Goal: Check status: Check status

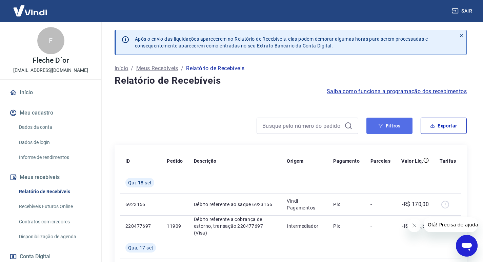
click at [403, 126] on button "Filtros" at bounding box center [390, 126] width 46 height 16
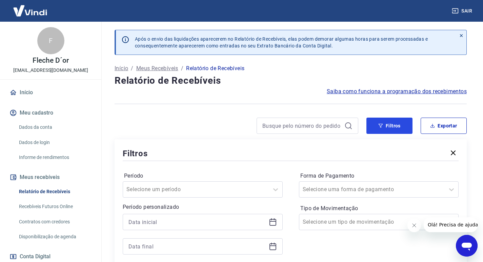
scroll to position [34, 0]
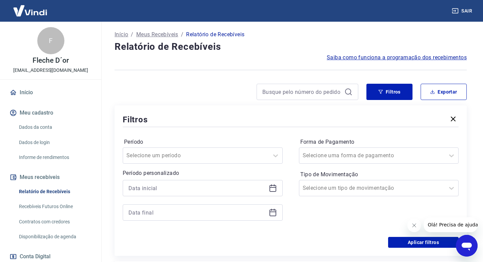
click at [272, 184] on icon at bounding box center [273, 188] width 8 height 8
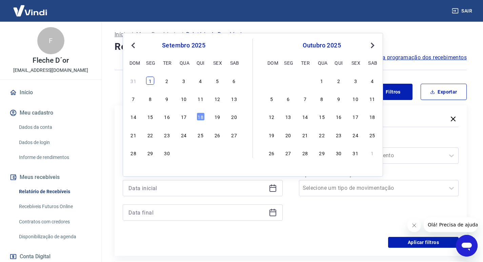
click at [151, 81] on div "1" at bounding box center [150, 81] width 8 height 8
type input "[DATE]"
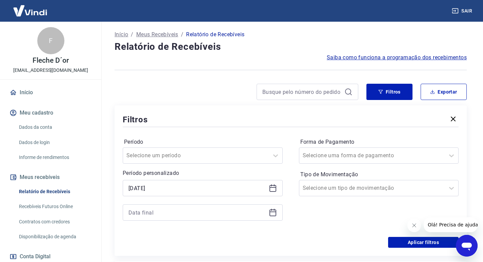
click at [272, 215] on icon at bounding box center [273, 213] width 8 height 8
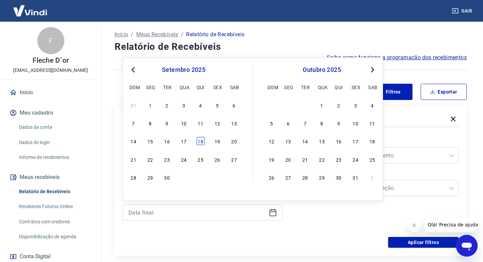
click at [203, 144] on div "18" at bounding box center [201, 141] width 8 height 8
type input "[DATE]"
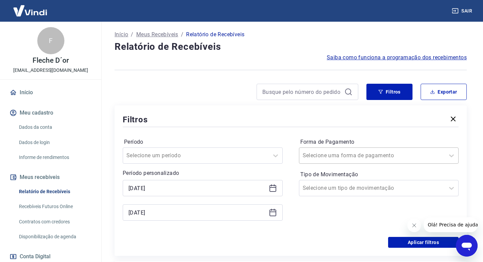
drag, startPoint x: 378, startPoint y: 168, endPoint x: 378, endPoint y: 163, distance: 5.1
click at [378, 168] on div "Forma de Pagamento Selecione uma forma de pagamento Tipo de Movimentação Seleci…" at bounding box center [379, 183] width 160 height 92
click at [374, 157] on div at bounding box center [372, 155] width 139 height 9
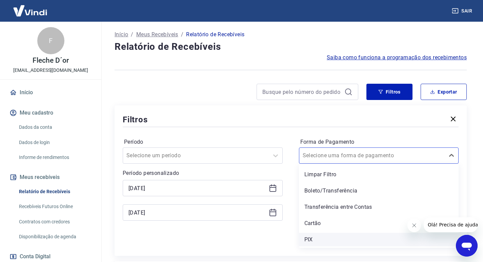
click at [321, 236] on div "PIX" at bounding box center [379, 240] width 160 height 14
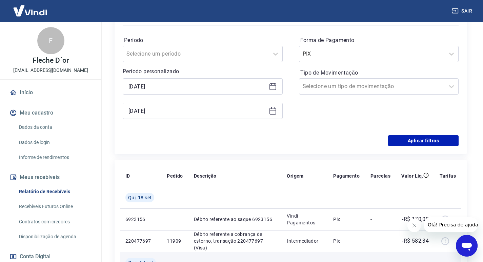
scroll to position [170, 0]
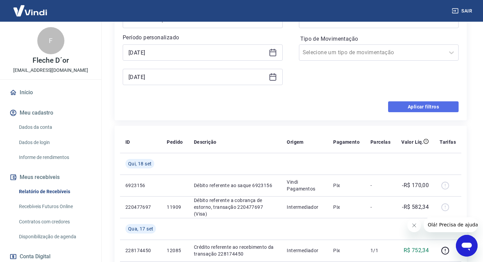
click at [435, 108] on button "Aplicar filtros" at bounding box center [423, 106] width 71 height 11
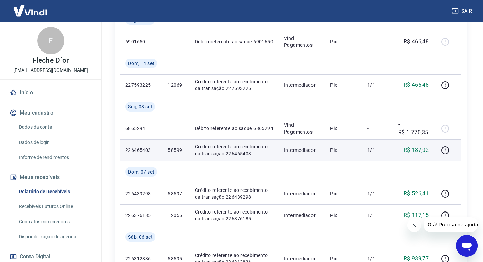
scroll to position [237, 0]
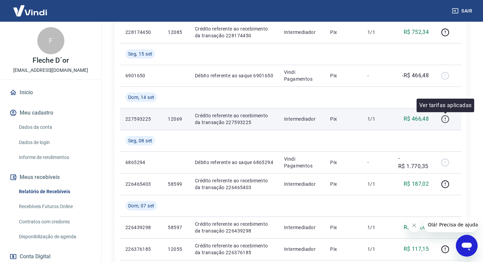
click at [445, 119] on icon "button" at bounding box center [445, 119] width 8 height 8
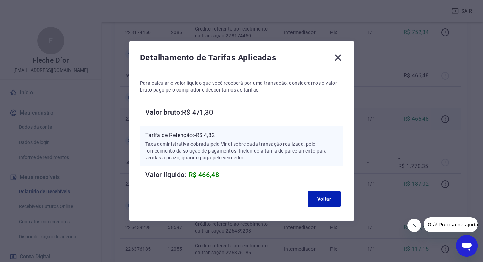
click at [336, 60] on icon at bounding box center [338, 57] width 11 height 11
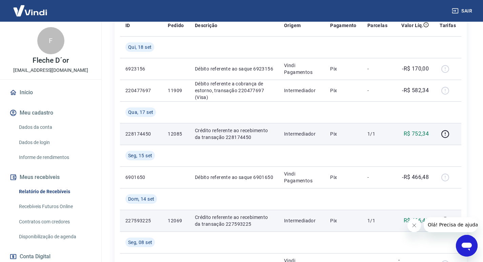
scroll to position [170, 0]
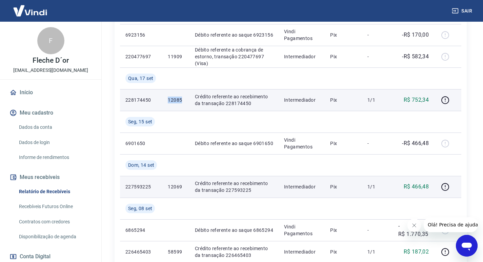
drag, startPoint x: 166, startPoint y: 102, endPoint x: 181, endPoint y: 102, distance: 14.9
click at [181, 102] on td "12085" at bounding box center [175, 100] width 27 height 22
copy p "12085"
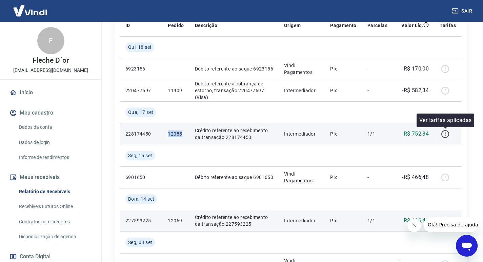
click at [443, 135] on icon "button" at bounding box center [445, 134] width 8 height 8
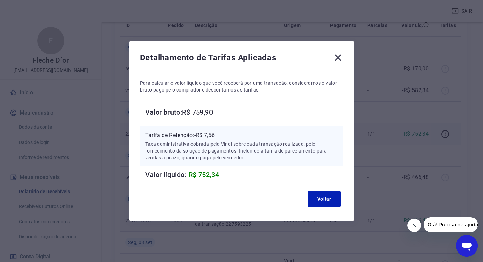
click at [339, 56] on icon at bounding box center [338, 57] width 11 height 11
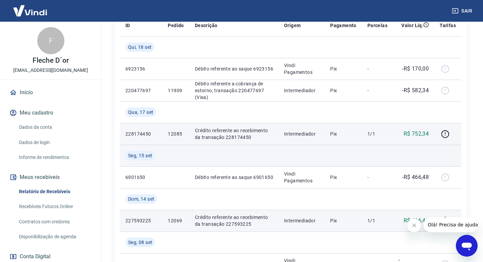
scroll to position [170, 0]
